Goal: Transaction & Acquisition: Purchase product/service

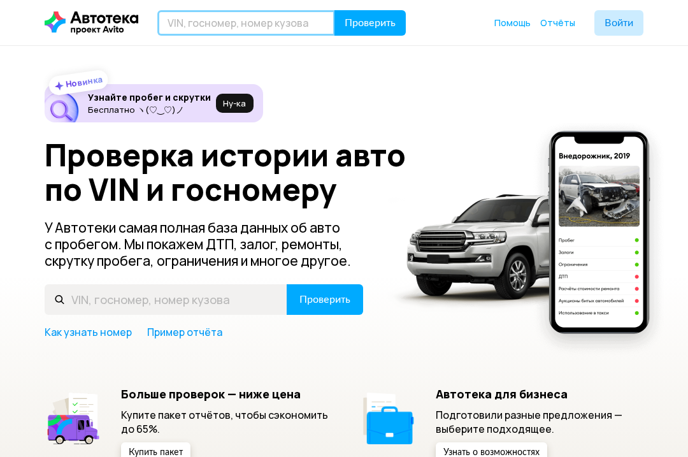
click at [214, 29] on input "text" at bounding box center [246, 22] width 178 height 25
click at [201, 20] on input "text" at bounding box center [246, 22] width 178 height 25
paste input "[US_VEHICLE_IDENTIFICATION_NUMBER]"
type input "[US_VEHICLE_IDENTIFICATION_NUMBER]"
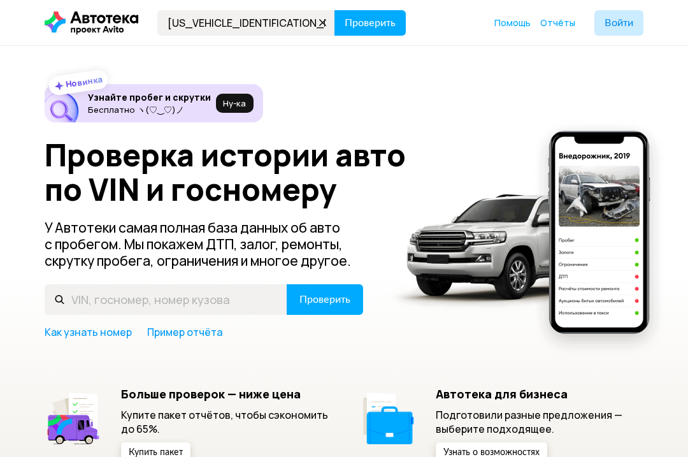
click at [368, 23] on span "Проверить" at bounding box center [370, 23] width 51 height 10
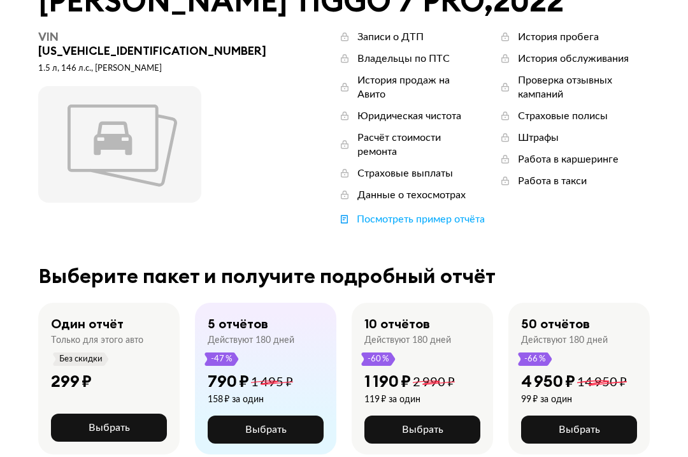
scroll to position [87, 0]
click at [100, 422] on span "Выбрать" at bounding box center [109, 427] width 41 height 10
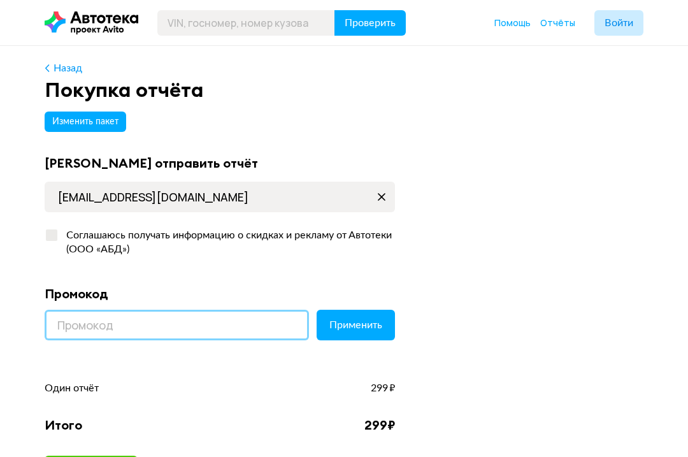
click at [85, 324] on input at bounding box center [177, 325] width 264 height 31
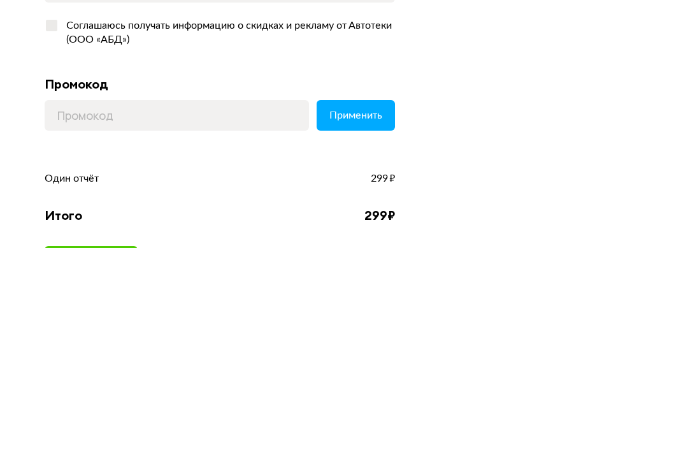
scroll to position [210, 0]
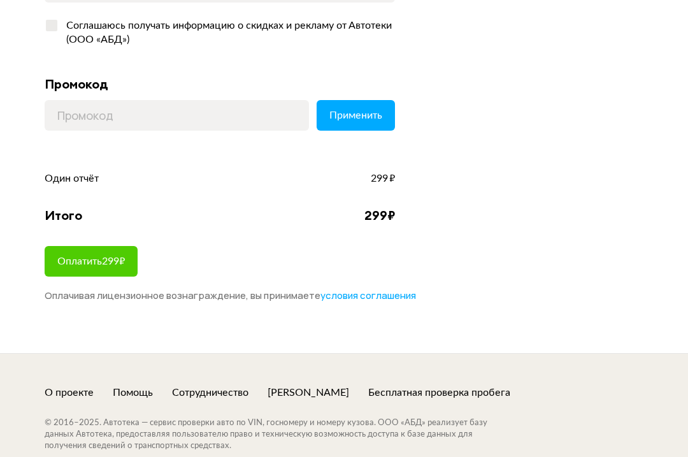
click at [92, 259] on span "Оплатить 299 ₽" at bounding box center [91, 261] width 68 height 10
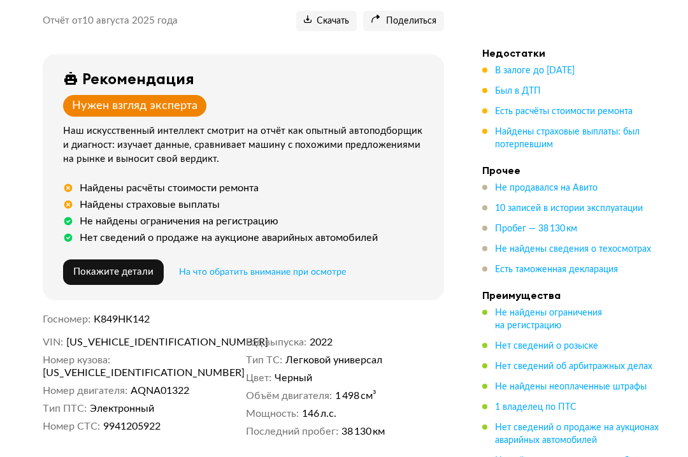
scroll to position [185, 0]
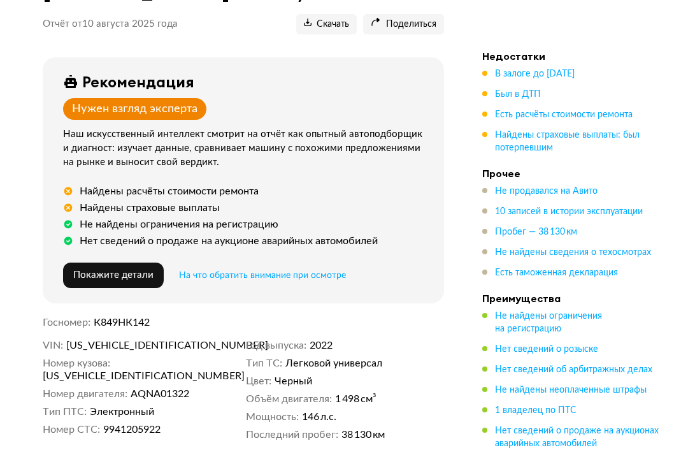
click at [517, 90] on span "Был в ДТП" at bounding box center [518, 94] width 46 height 9
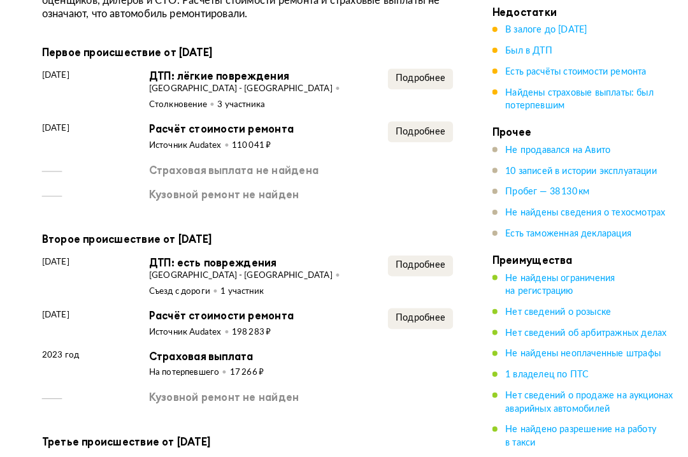
scroll to position [1526, 0]
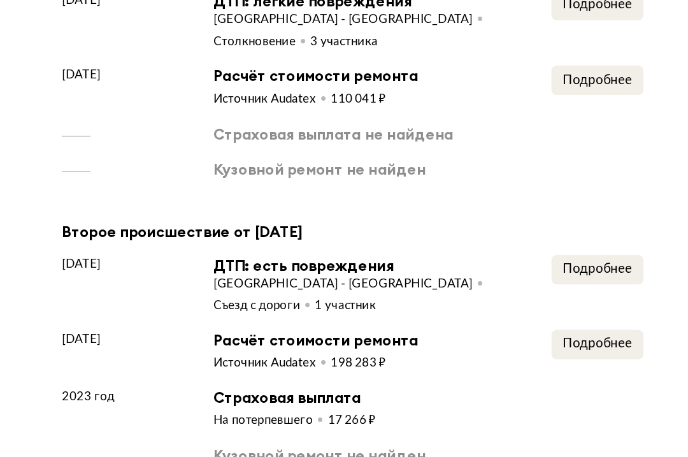
click at [413, 252] on span "Подробнее" at bounding box center [412, 256] width 48 height 9
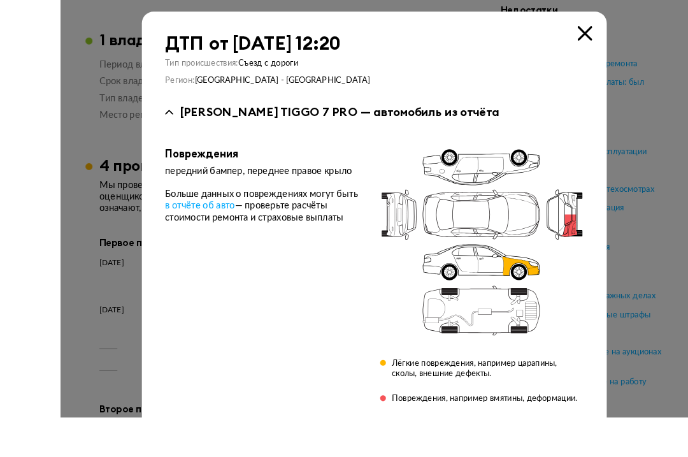
scroll to position [1484, 0]
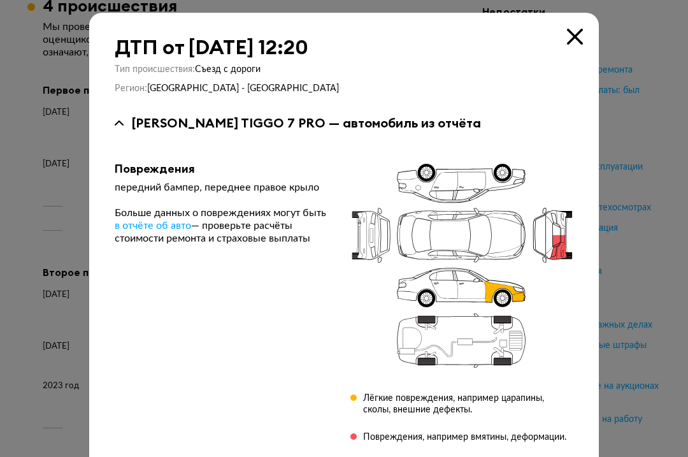
click at [582, 30] on icon at bounding box center [575, 37] width 16 height 16
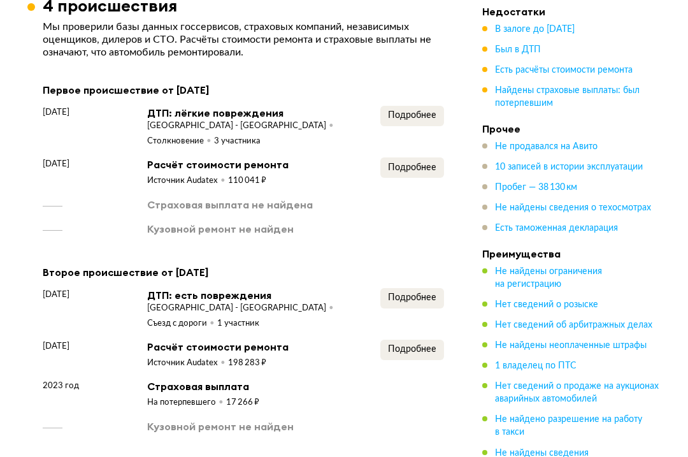
click at [424, 106] on button "Подробнее" at bounding box center [412, 116] width 64 height 20
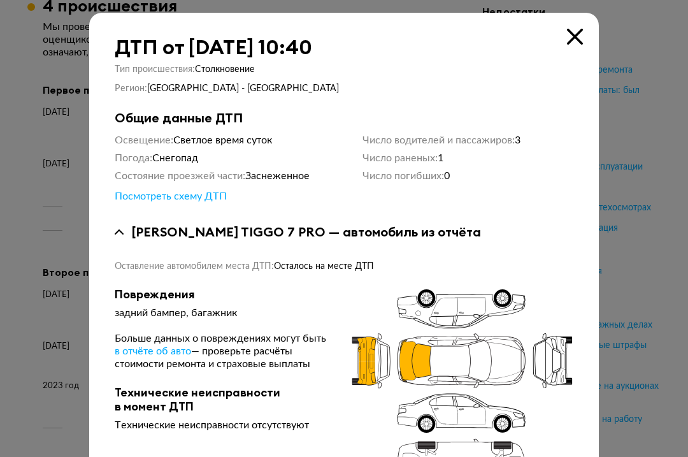
click at [582, 33] on icon at bounding box center [575, 37] width 16 height 16
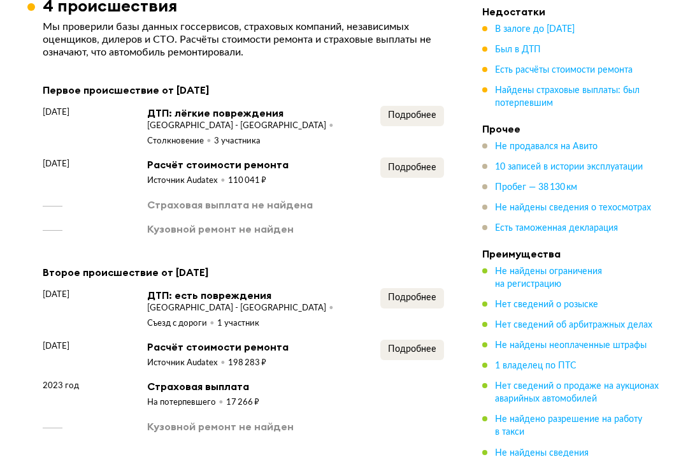
click at [412, 106] on button "Подробнее" at bounding box center [412, 116] width 64 height 20
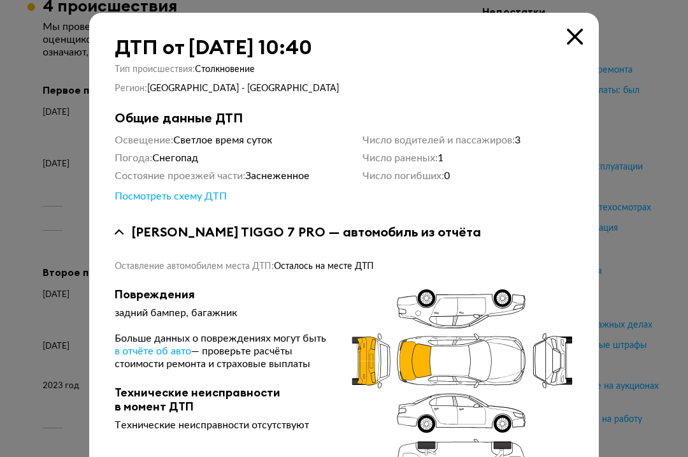
click at [569, 35] on icon at bounding box center [575, 37] width 16 height 16
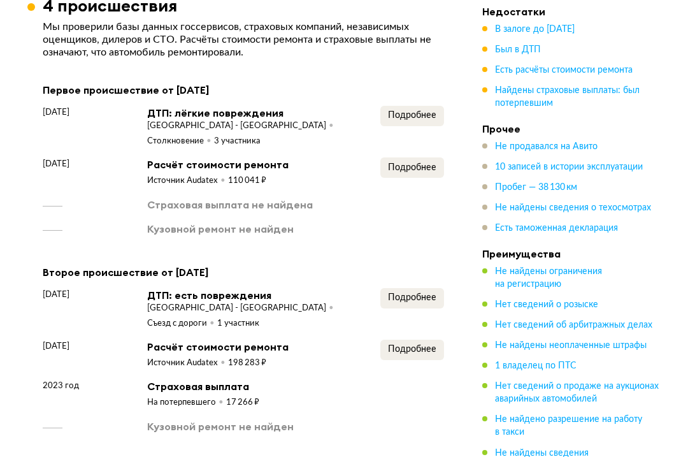
click at [416, 163] on span "Подробнее" at bounding box center [412, 167] width 48 height 9
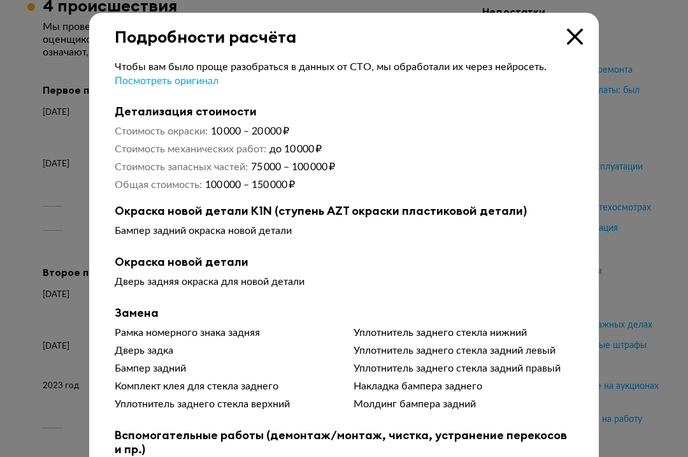
scroll to position [0, 0]
click at [584, 29] on div "Подробности расчёта" at bounding box center [344, 30] width 510 height 34
click at [580, 25] on div "Подробности расчёта" at bounding box center [344, 30] width 510 height 34
click at [579, 32] on icon at bounding box center [575, 37] width 16 height 16
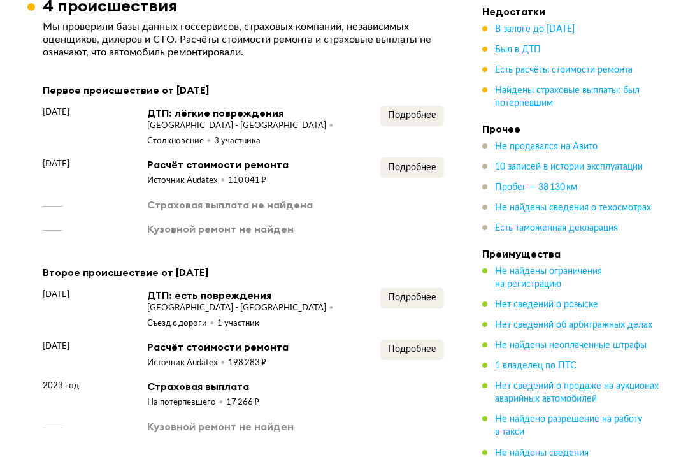
click at [399, 164] on span "Подробнее" at bounding box center [412, 167] width 48 height 9
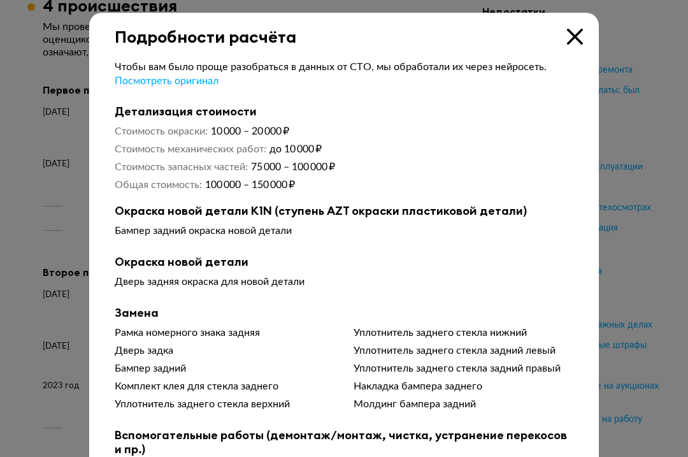
click at [580, 34] on icon at bounding box center [575, 37] width 16 height 16
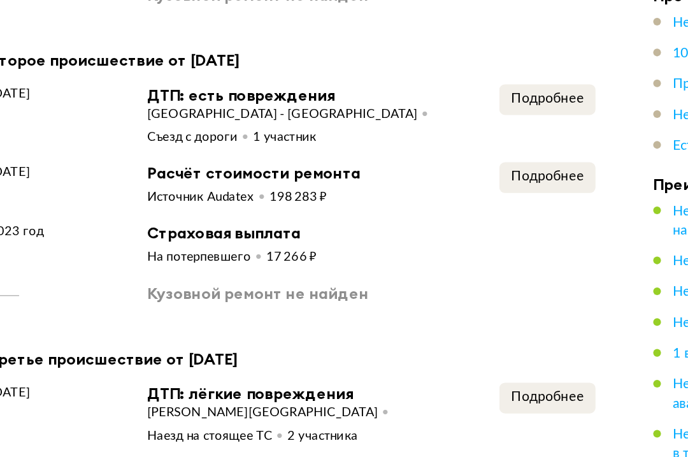
scroll to position [1587, 0]
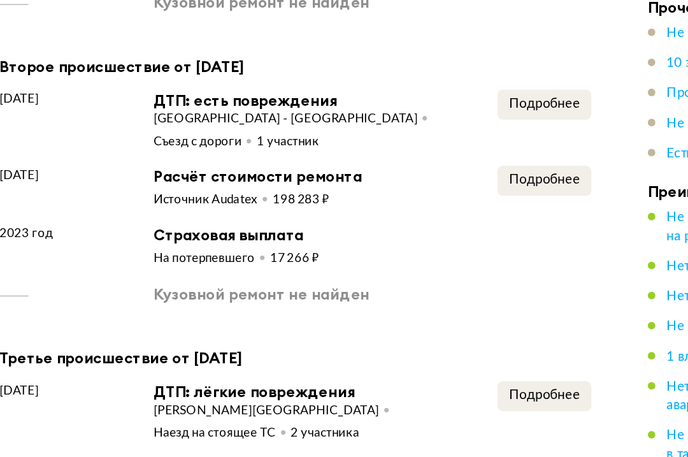
click at [388, 241] on span "Подробнее" at bounding box center [412, 245] width 48 height 9
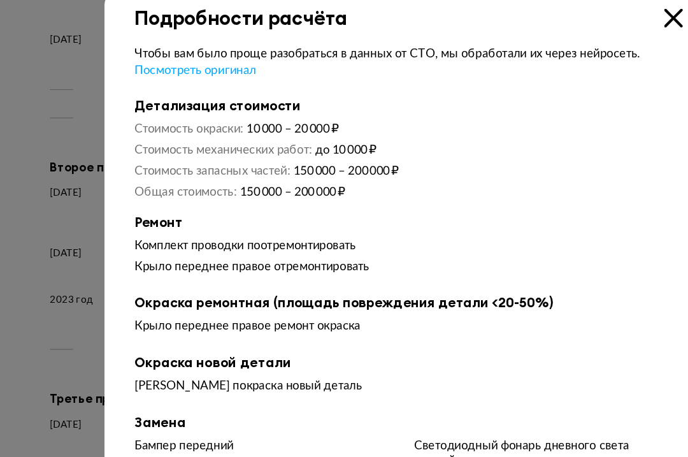
scroll to position [0, 0]
click at [579, 29] on icon at bounding box center [575, 37] width 16 height 16
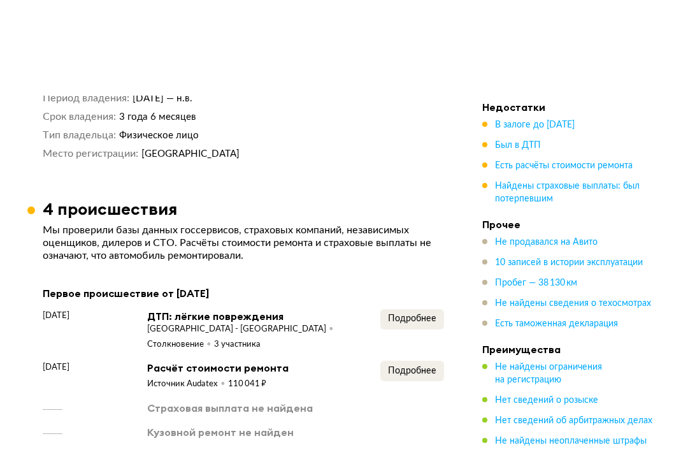
scroll to position [1258, 0]
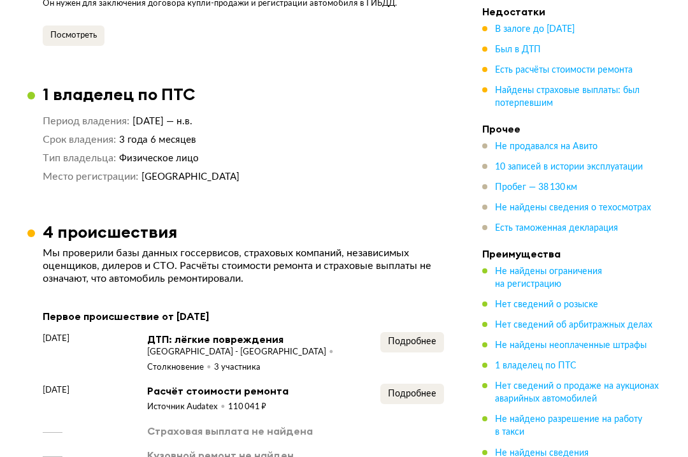
click at [590, 68] on span "Есть расчёты стоимости ремонта" at bounding box center [564, 70] width 138 height 9
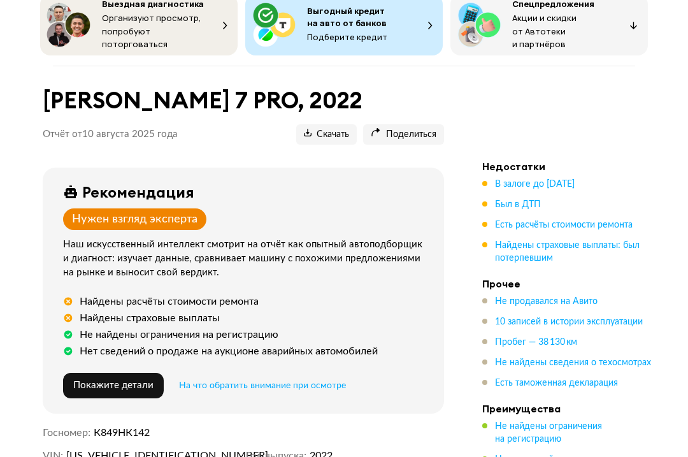
scroll to position [75, 0]
click at [517, 201] on span "Был в ДТП" at bounding box center [518, 204] width 46 height 9
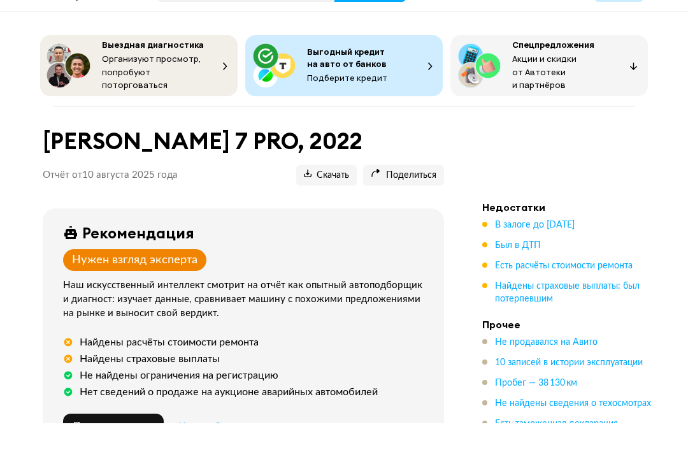
scroll to position [38, 0]
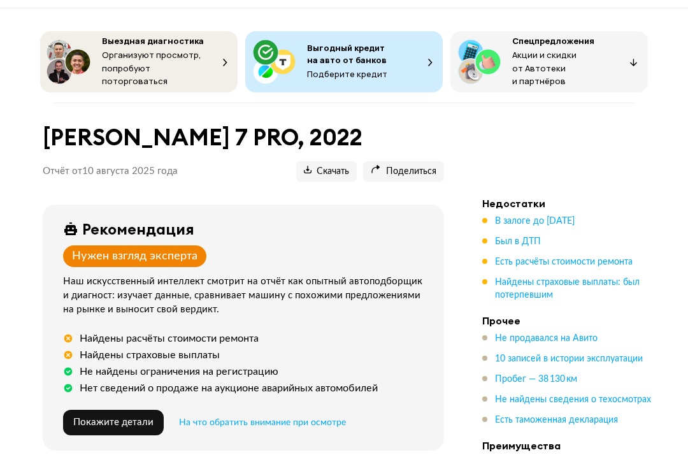
click at [571, 278] on span "Найдены страховые выплаты: был потерпевшим" at bounding box center [567, 289] width 145 height 22
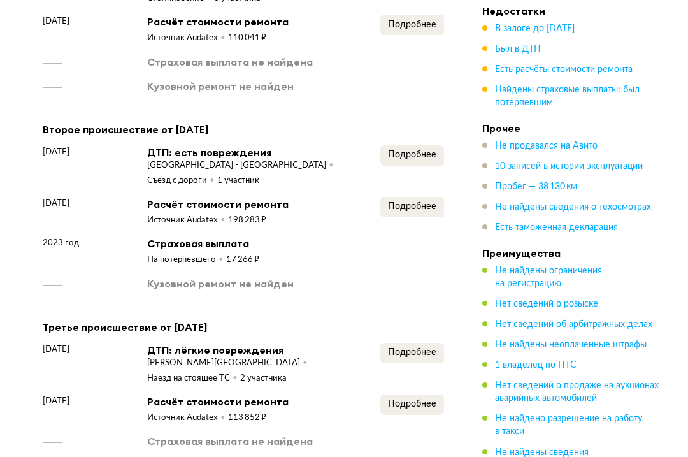
scroll to position [1627, 0]
click at [422, 150] on span "Подробнее" at bounding box center [412, 154] width 48 height 9
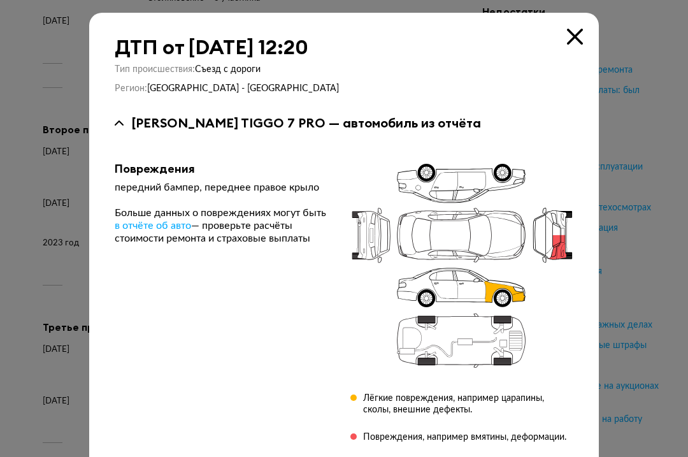
click at [657, 283] on div at bounding box center [344, 228] width 688 height 457
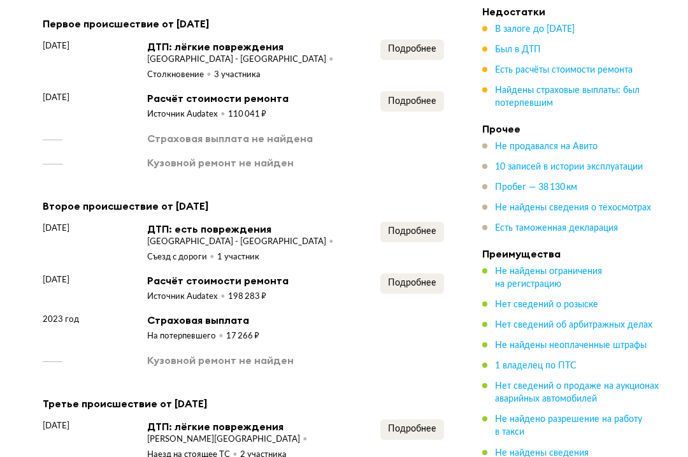
scroll to position [1552, 0]
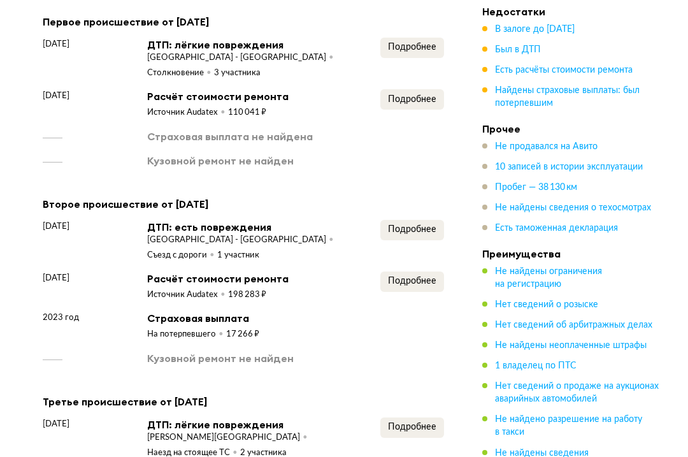
click at [420, 98] on span "Подробнее" at bounding box center [412, 99] width 48 height 9
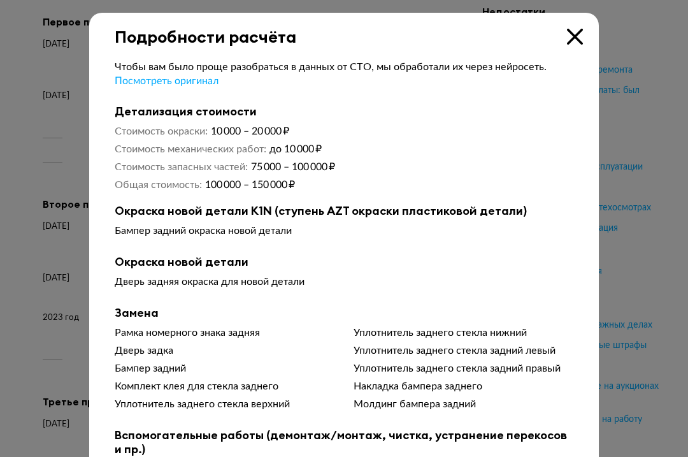
scroll to position [0, 0]
click at [575, 34] on icon at bounding box center [575, 37] width 16 height 16
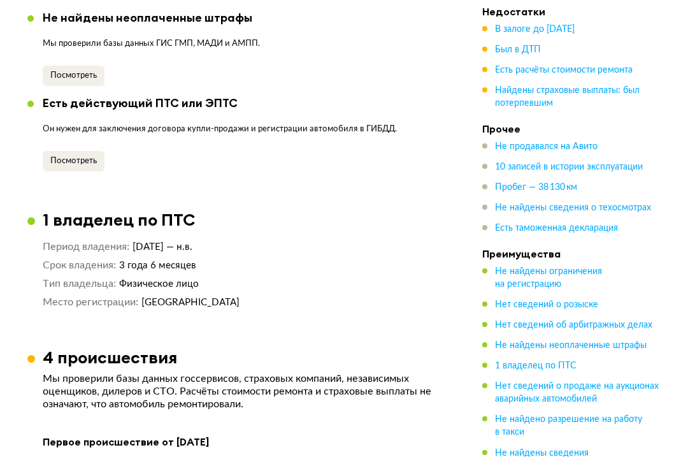
scroll to position [1078, 0]
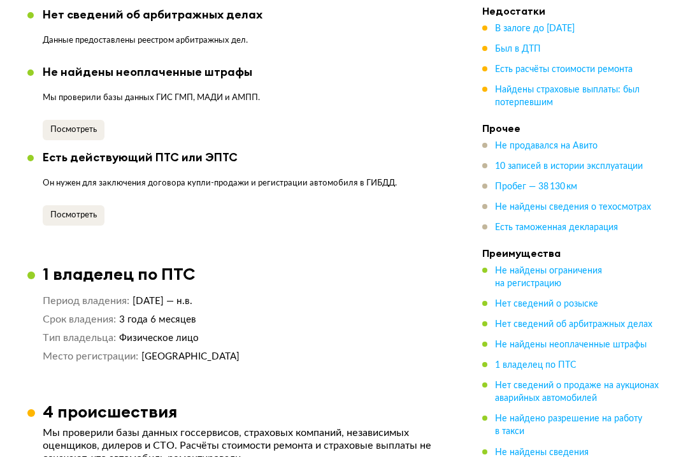
click at [561, 92] on span "Найдены страховые выплаты: был потерпевшим" at bounding box center [567, 97] width 145 height 22
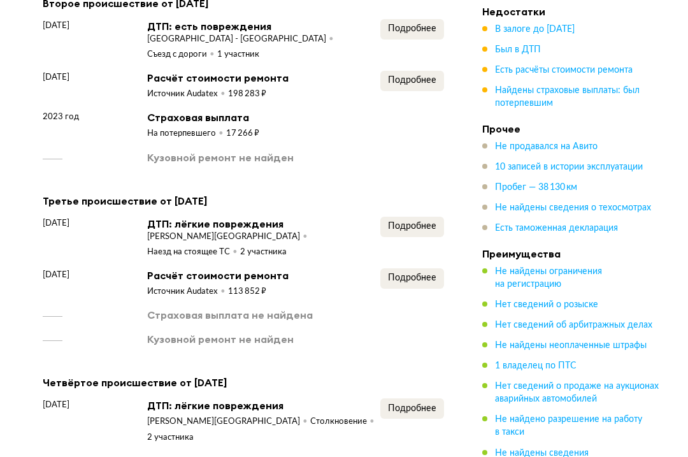
scroll to position [1800, 0]
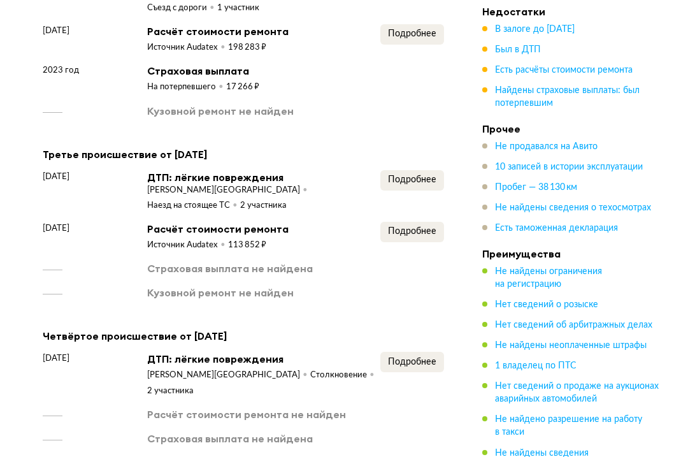
click at [576, 69] on span "Есть расчёты стоимости ремонта" at bounding box center [564, 70] width 138 height 9
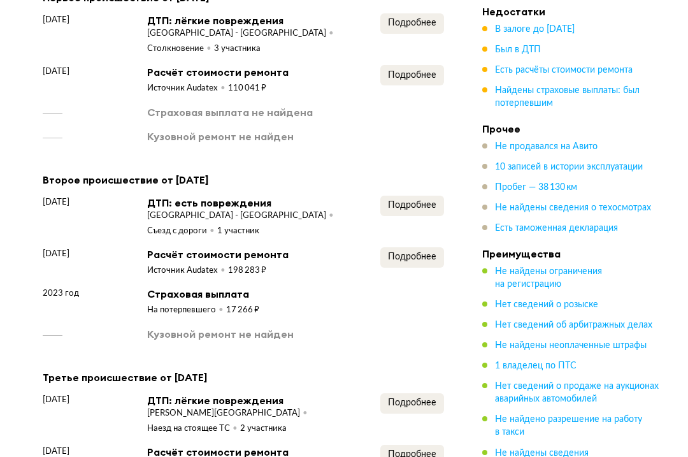
scroll to position [1575, 0]
